Goal: Communication & Community: Connect with others

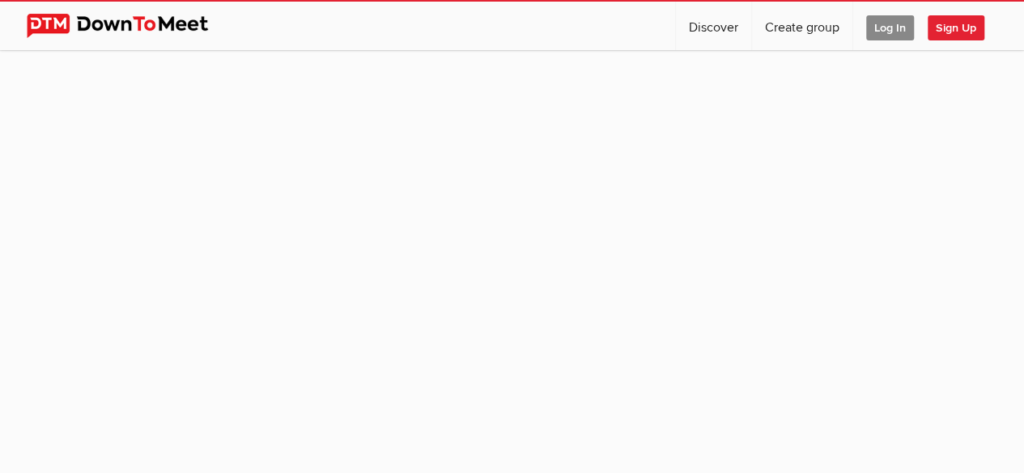
click at [948, 32] on span "Sign Up" at bounding box center [955, 27] width 57 height 25
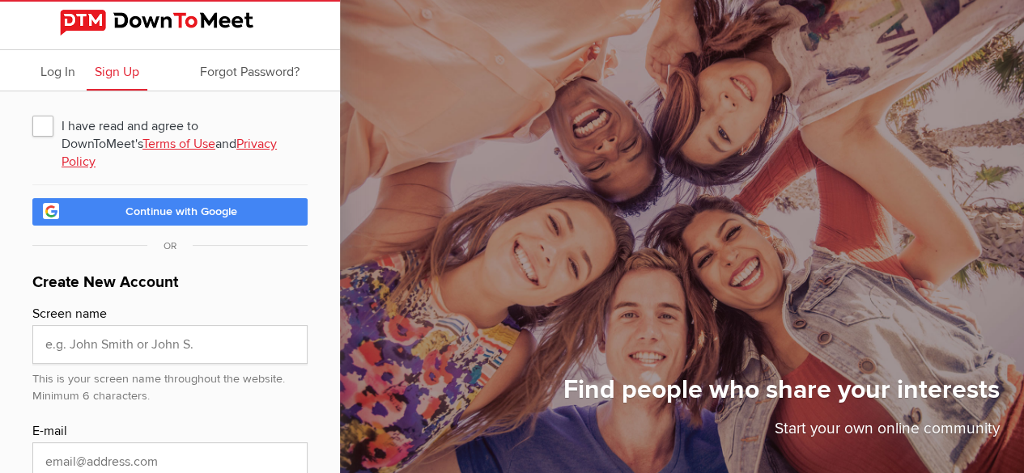
click at [228, 218] on span "Continue with Google" at bounding box center [181, 212] width 112 height 14
click at [43, 123] on span "I have read and agree to DownToMeet's Terms of Use and Privacy Policy" at bounding box center [169, 125] width 275 height 29
click at [32, 111] on input "I have read and agree to DownToMeet's Terms of Use and Privacy Policy" at bounding box center [32, 110] width 1 height 1
checkbox input "true"
click at [128, 218] on span "Continue with Google" at bounding box center [181, 212] width 112 height 14
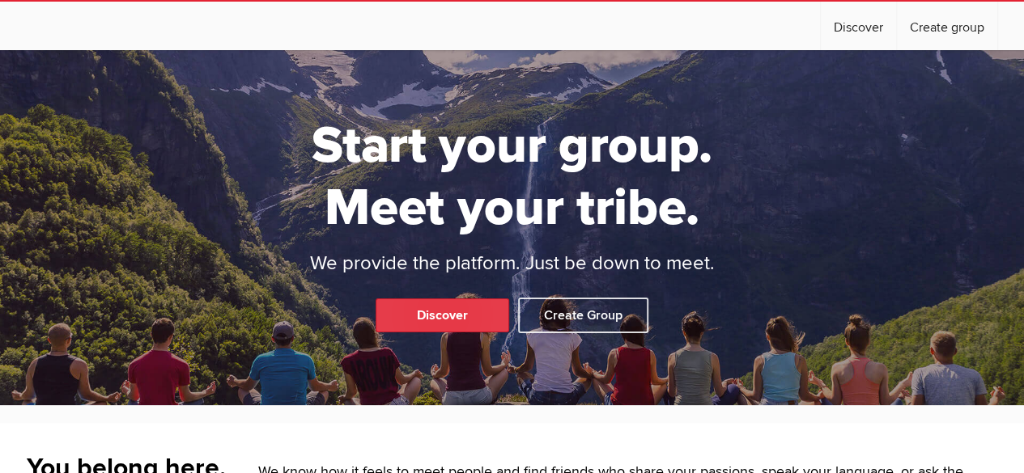
click at [447, 299] on link "Discover" at bounding box center [442, 316] width 134 height 34
select select "null"
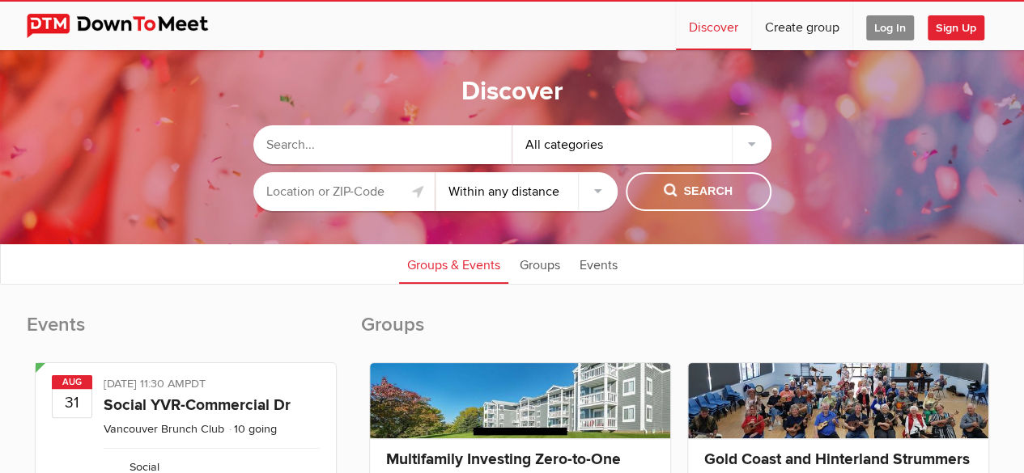
click at [454, 141] on input "text" at bounding box center [382, 144] width 259 height 39
type input "hiking"
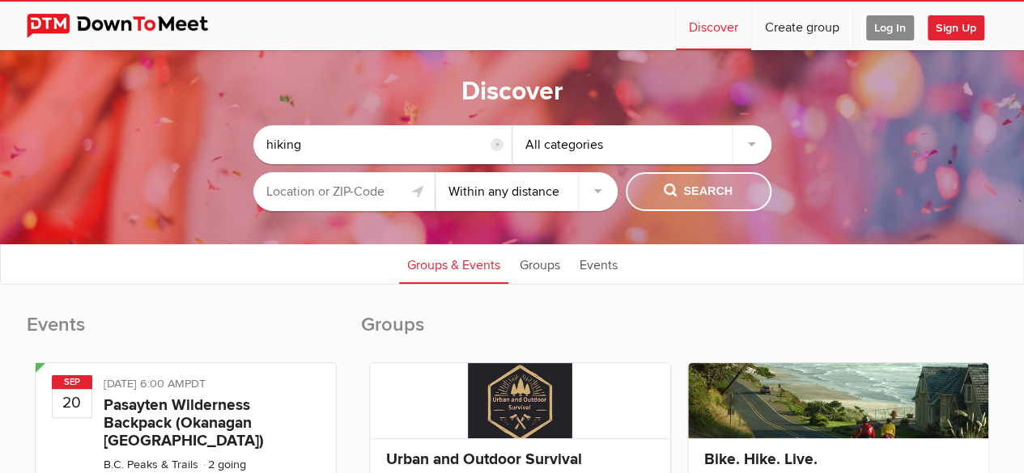
click at [676, 189] on span "Search" at bounding box center [697, 192] width 69 height 18
click at [540, 263] on link "Groups" at bounding box center [539, 264] width 57 height 40
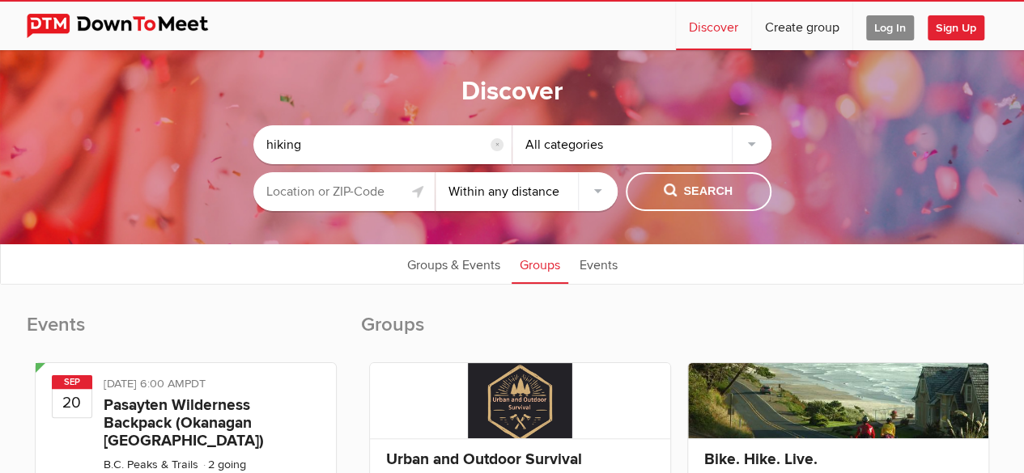
click at [540, 263] on link "Groups" at bounding box center [539, 264] width 57 height 40
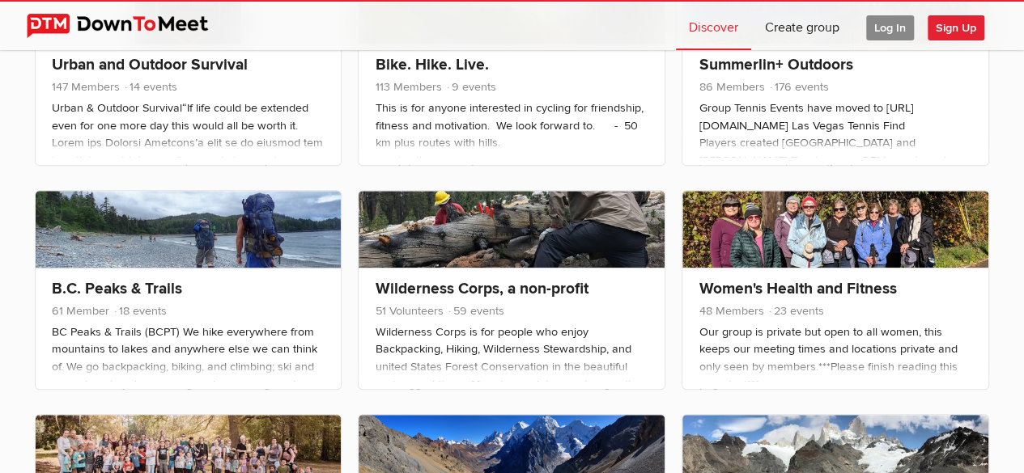
scroll to position [396, 0]
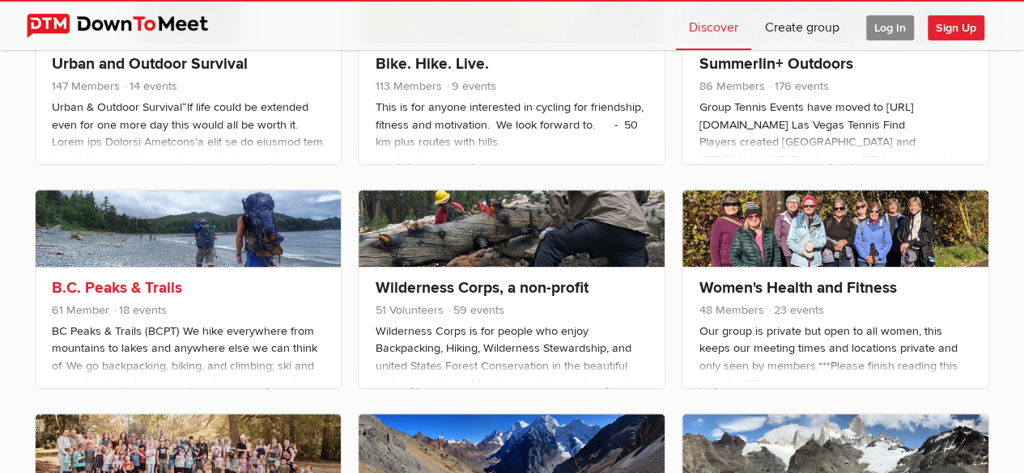
click at [193, 378] on div "B.C. Peaks & Trails 61 Member 18 events Feel free to join us or organize events…" at bounding box center [189, 327] width 306 height 121
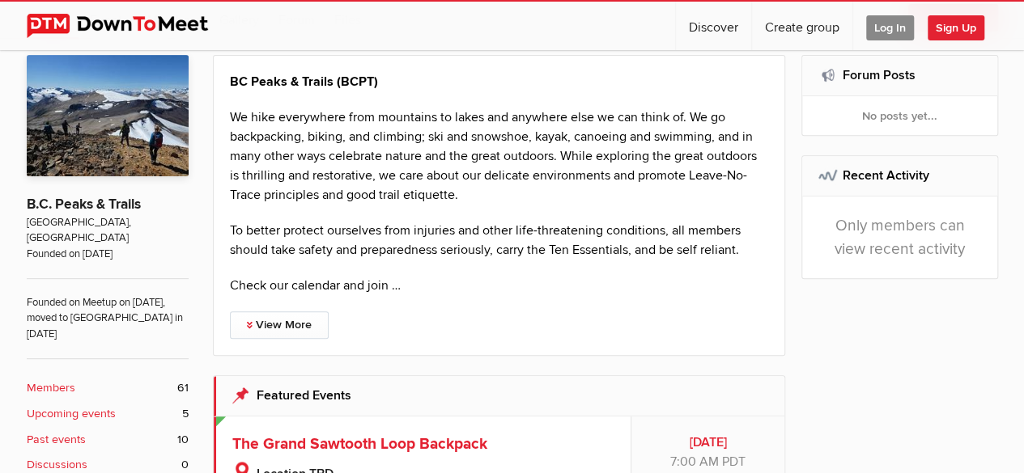
scroll to position [308, 0]
click at [309, 324] on link "View More" at bounding box center [279, 325] width 99 height 28
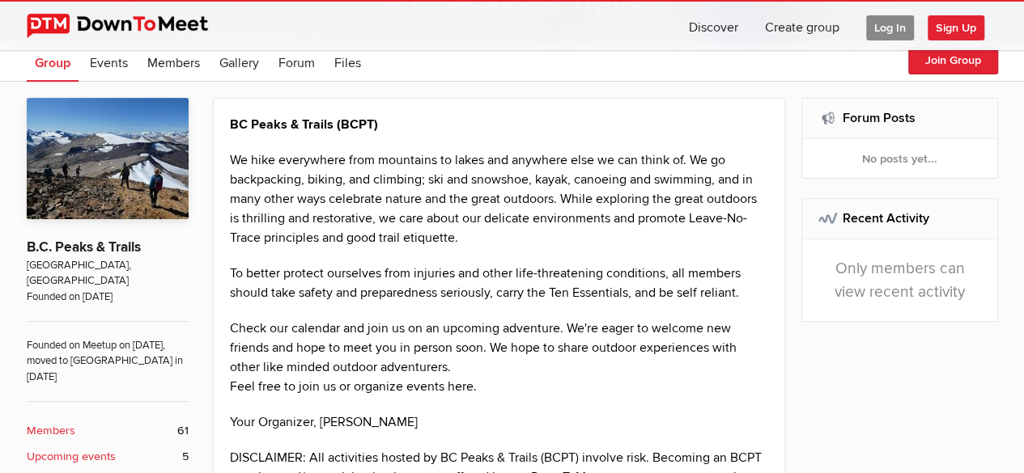
scroll to position [176, 0]
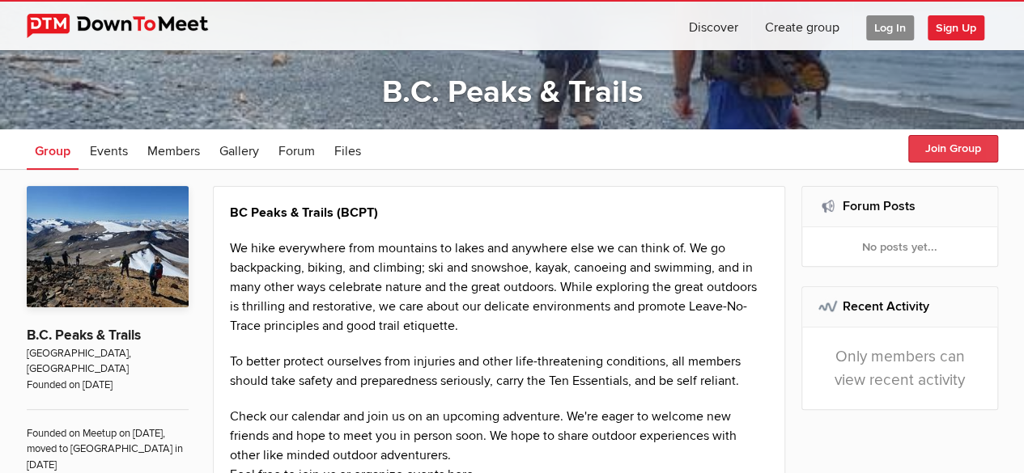
click at [930, 150] on button "Join Group" at bounding box center [953, 149] width 90 height 28
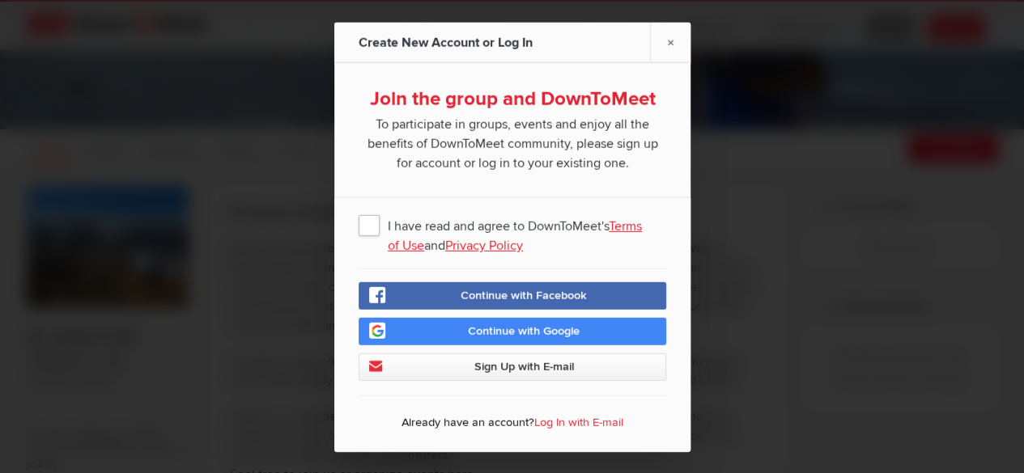
click at [377, 226] on span "I have read and agree to DownToMeet's Terms of Use and Privacy Policy" at bounding box center [511, 224] width 307 height 29
click at [0, 0] on input "I have read and agree to DownToMeet's Terms of Use and Privacy Policy" at bounding box center [0, 0] width 0 height 0
click at [430, 328] on link "Continue with Google" at bounding box center [511, 331] width 307 height 28
